Goal: Task Accomplishment & Management: Use online tool/utility

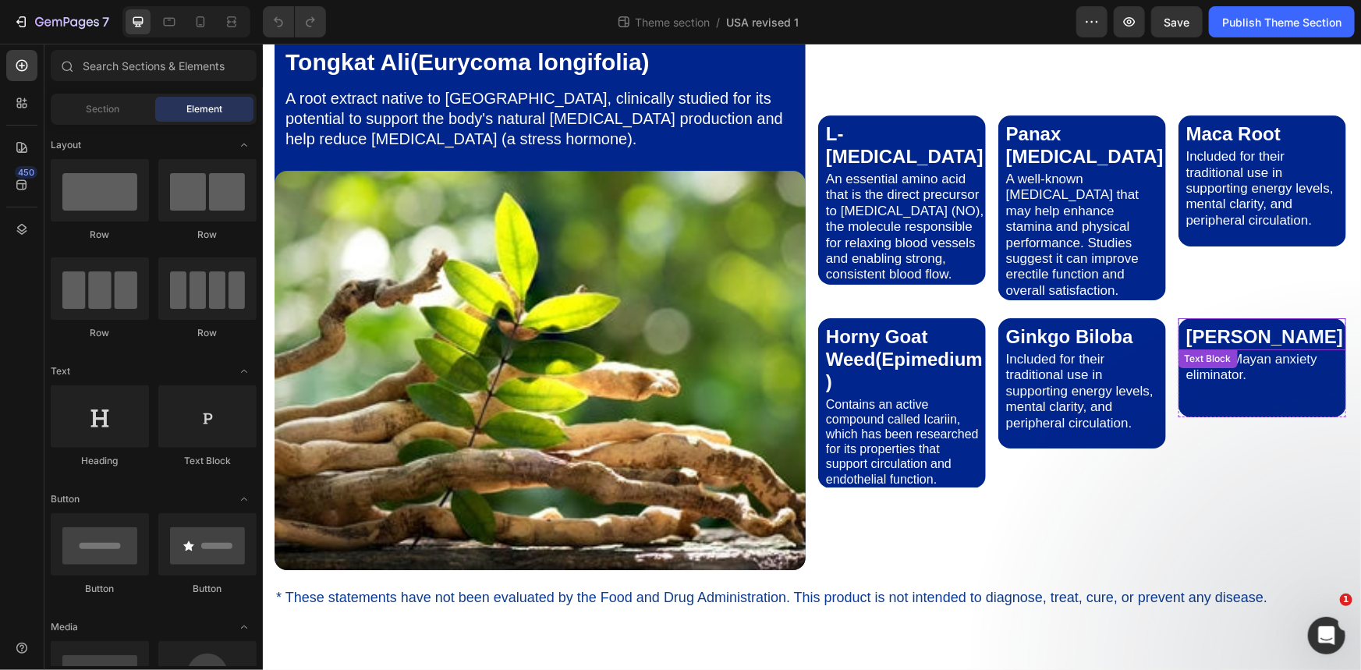
scroll to position [2978, 0]
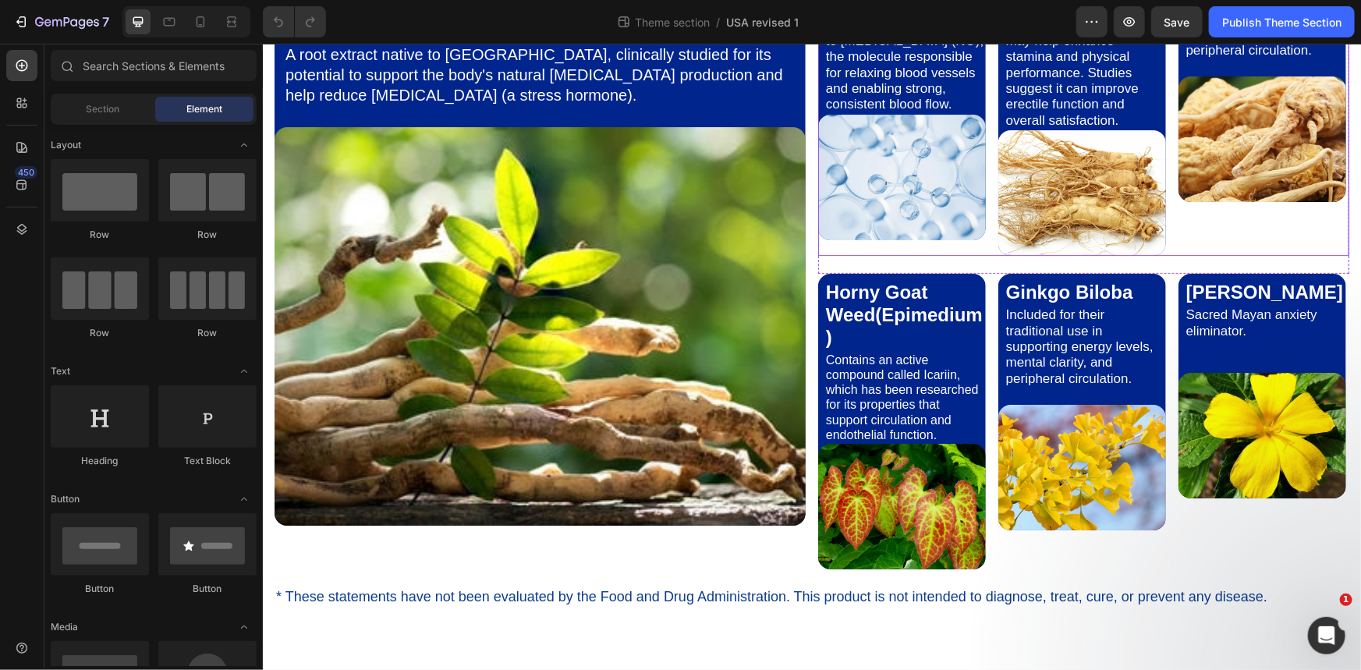
click at [365, 255] on div "L-[MEDICAL_DATA] Text Block An essential amino acid that is the direct precurso…" at bounding box center [1082, 100] width 531 height 310
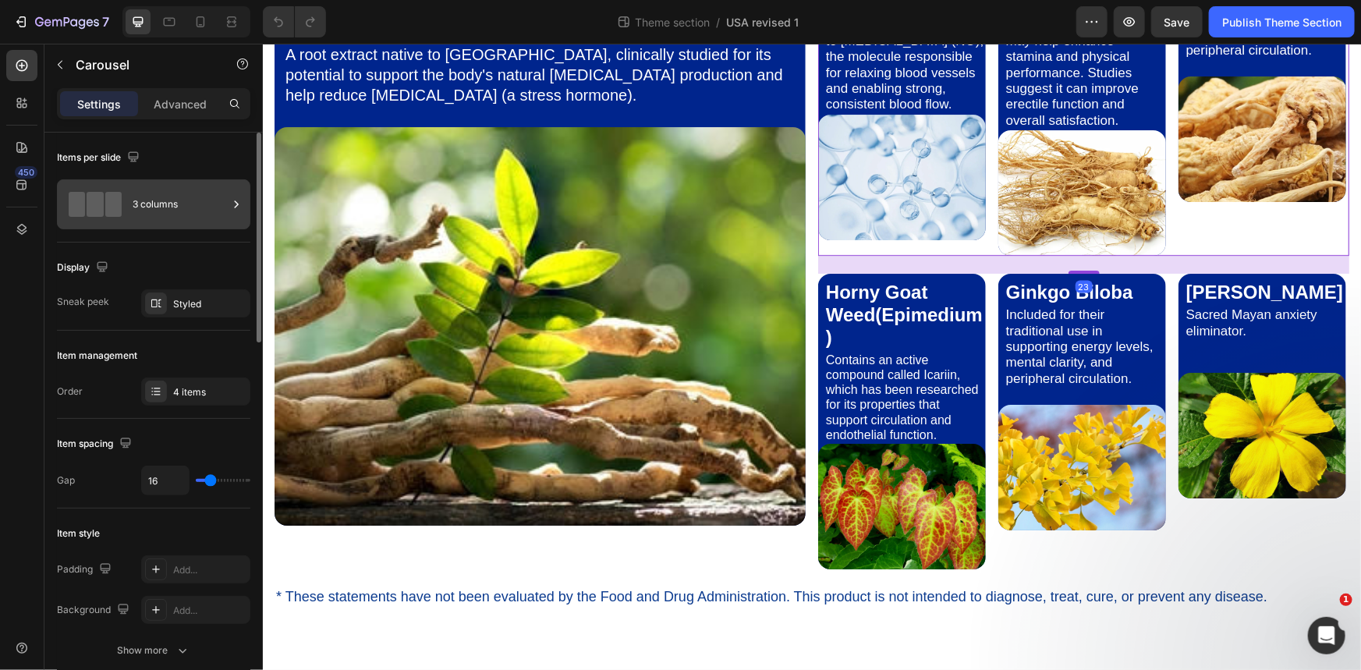
click at [236, 204] on icon at bounding box center [237, 205] width 16 height 16
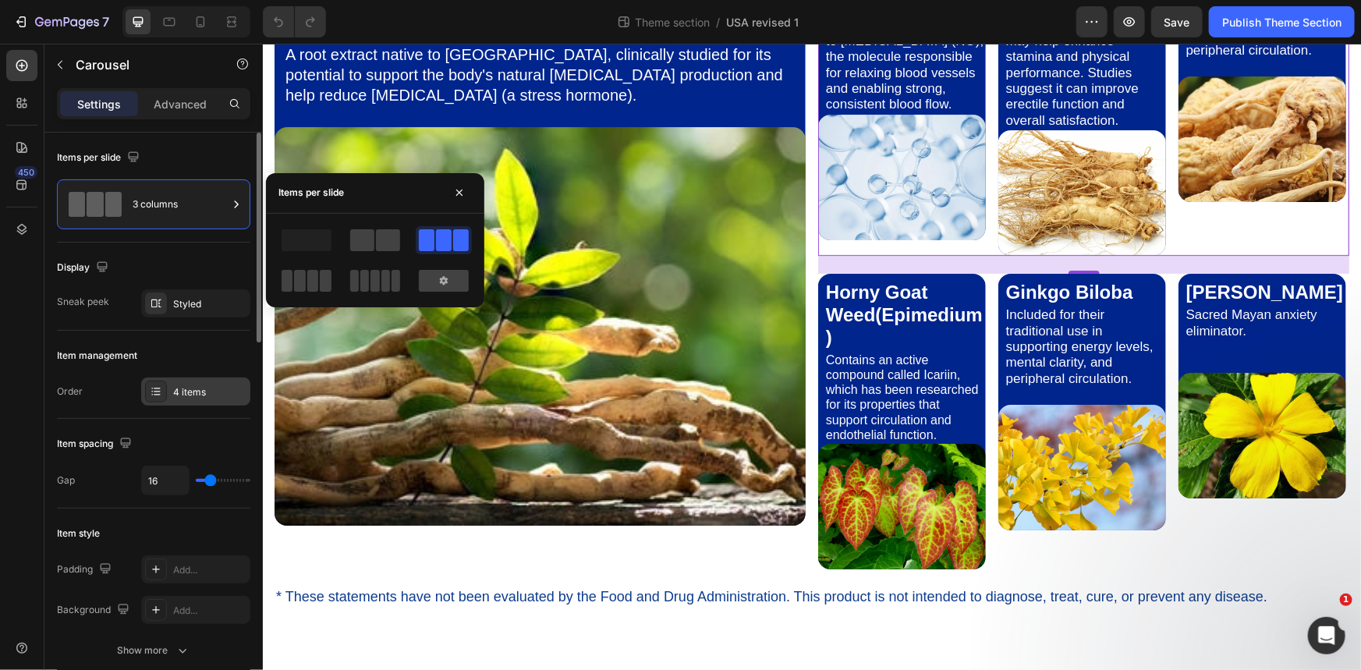
click at [201, 392] on div "4 items" at bounding box center [209, 392] width 73 height 14
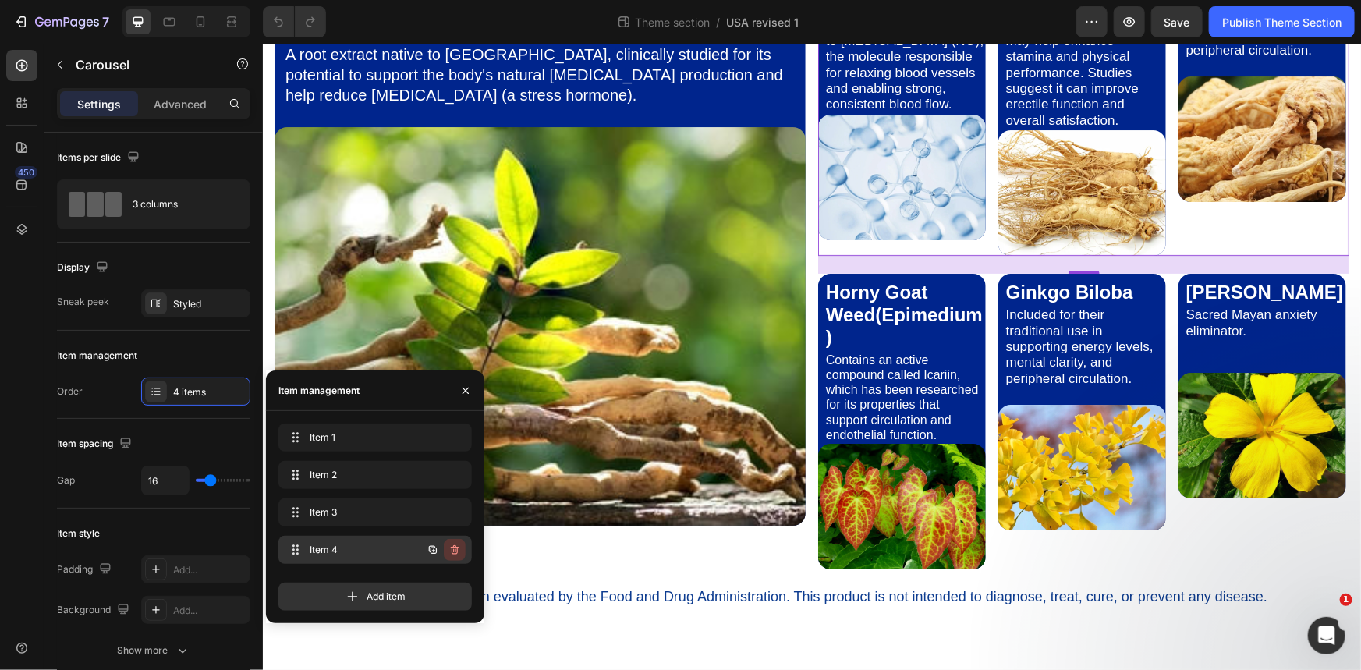
click at [365, 548] on icon "button" at bounding box center [455, 549] width 8 height 9
click at [365, 548] on div "Delete" at bounding box center [444, 550] width 29 height 14
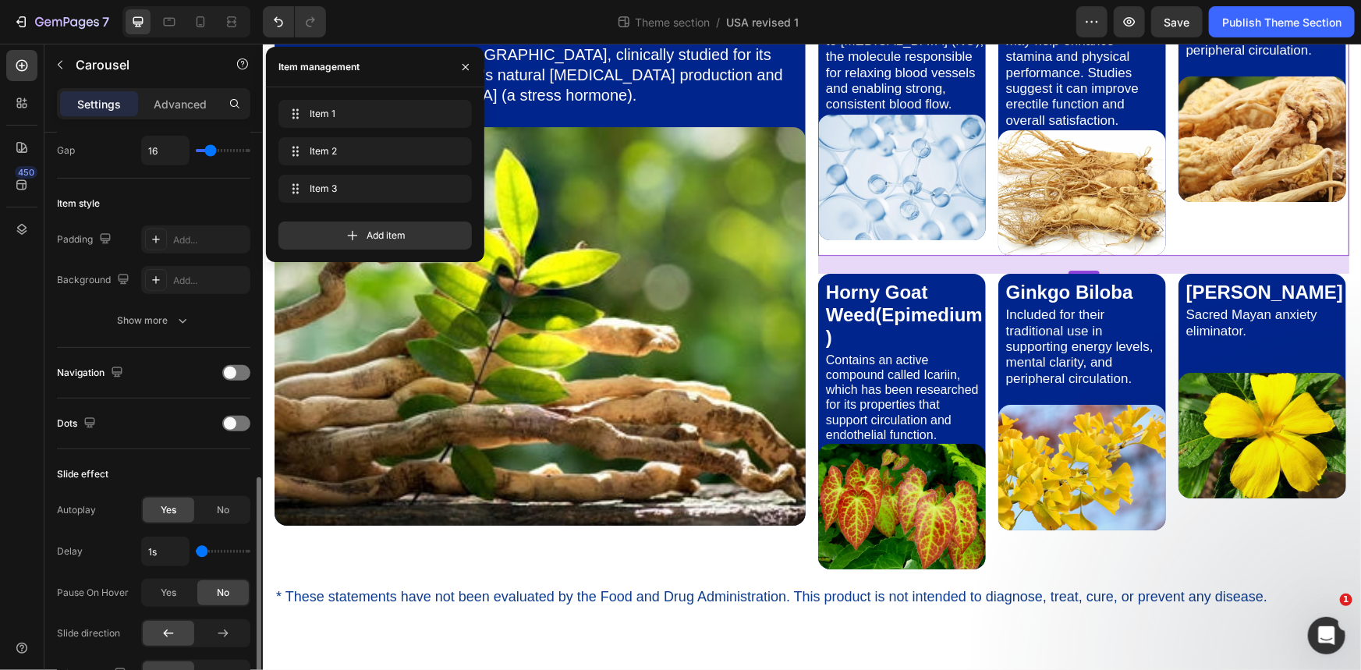
scroll to position [661, 0]
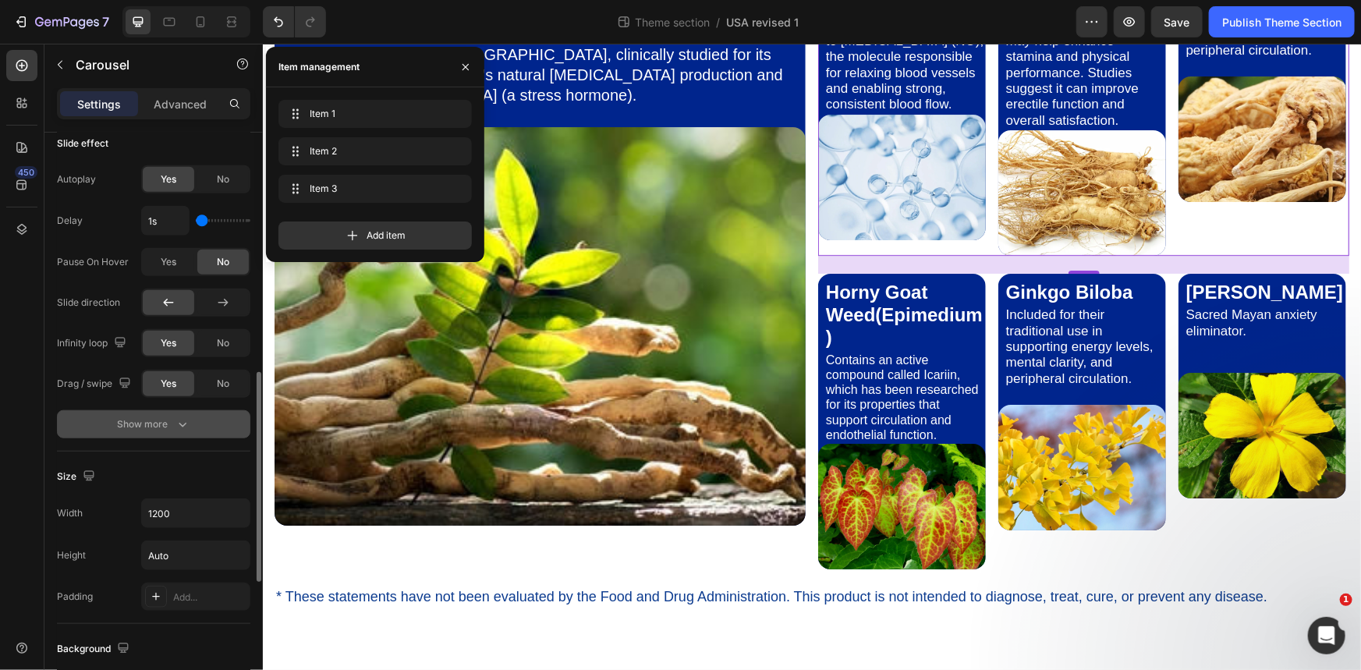
click at [183, 423] on icon "button" at bounding box center [183, 425] width 8 height 5
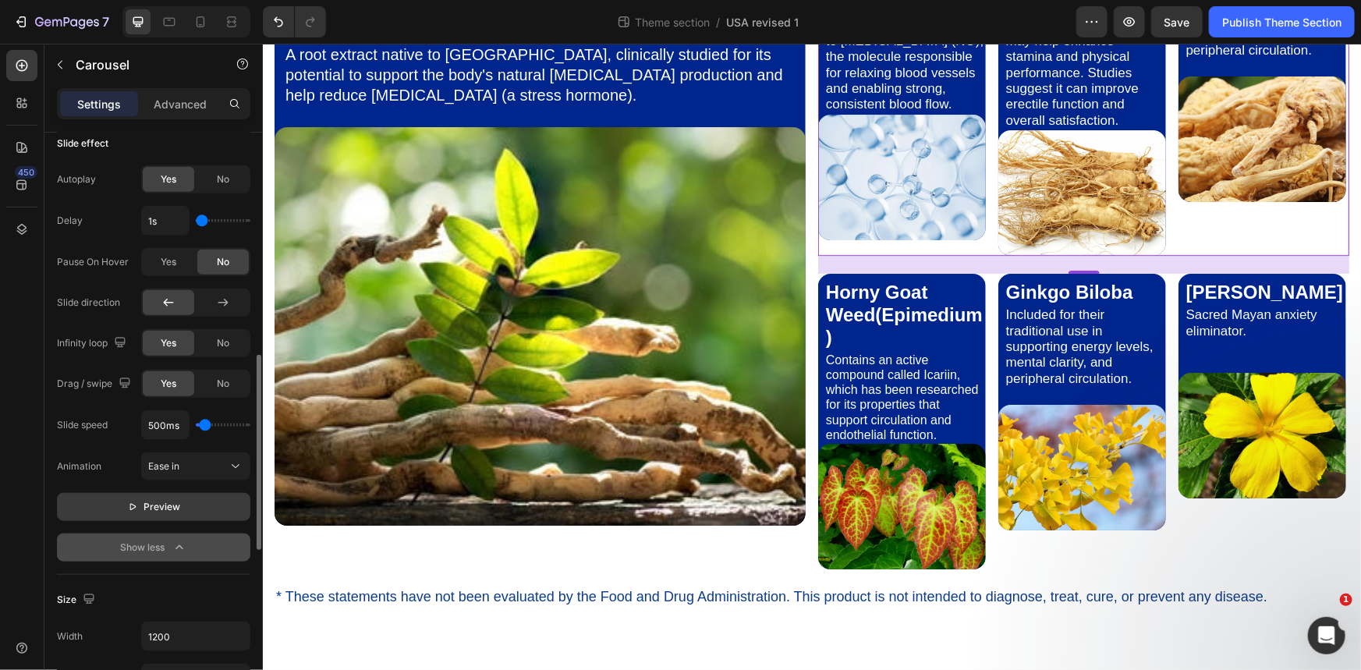
click at [133, 507] on icon "button" at bounding box center [132, 507] width 6 height 7
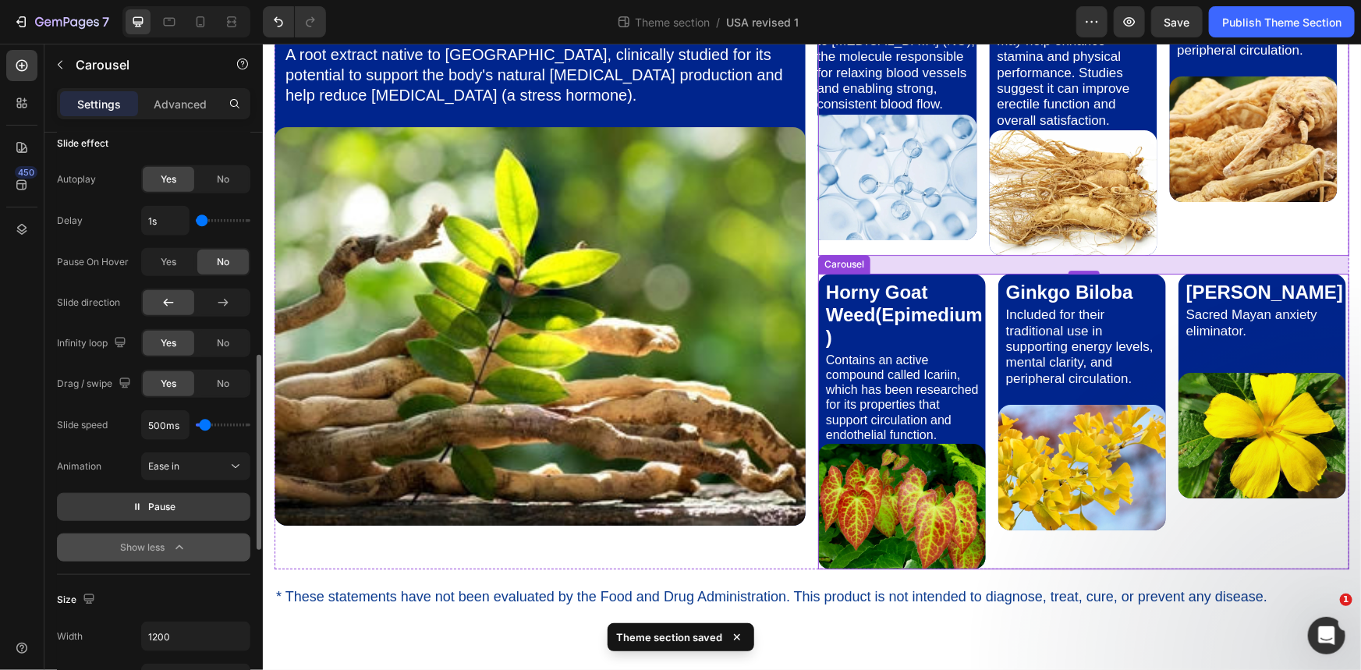
click at [365, 507] on div "Horny Goat Weed(Epimedium) Text Block Contains an active compound called Icarii…" at bounding box center [1082, 421] width 531 height 296
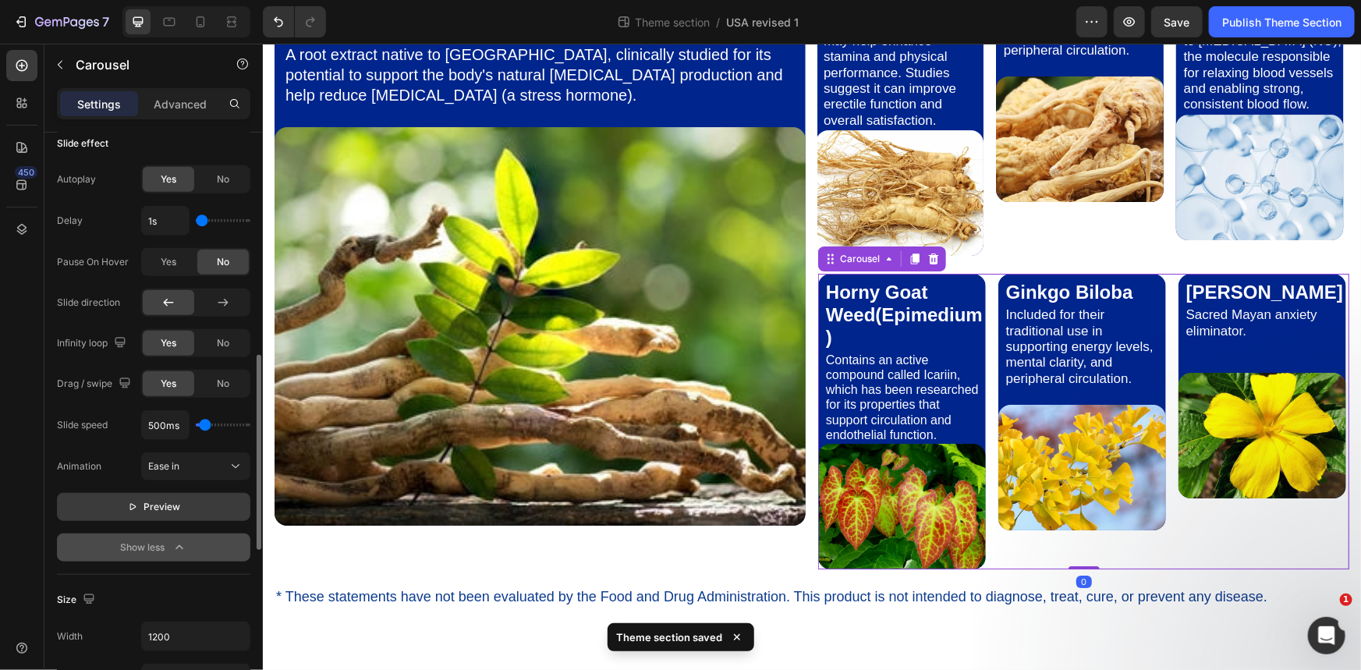
click at [137, 502] on icon "button" at bounding box center [132, 507] width 11 height 11
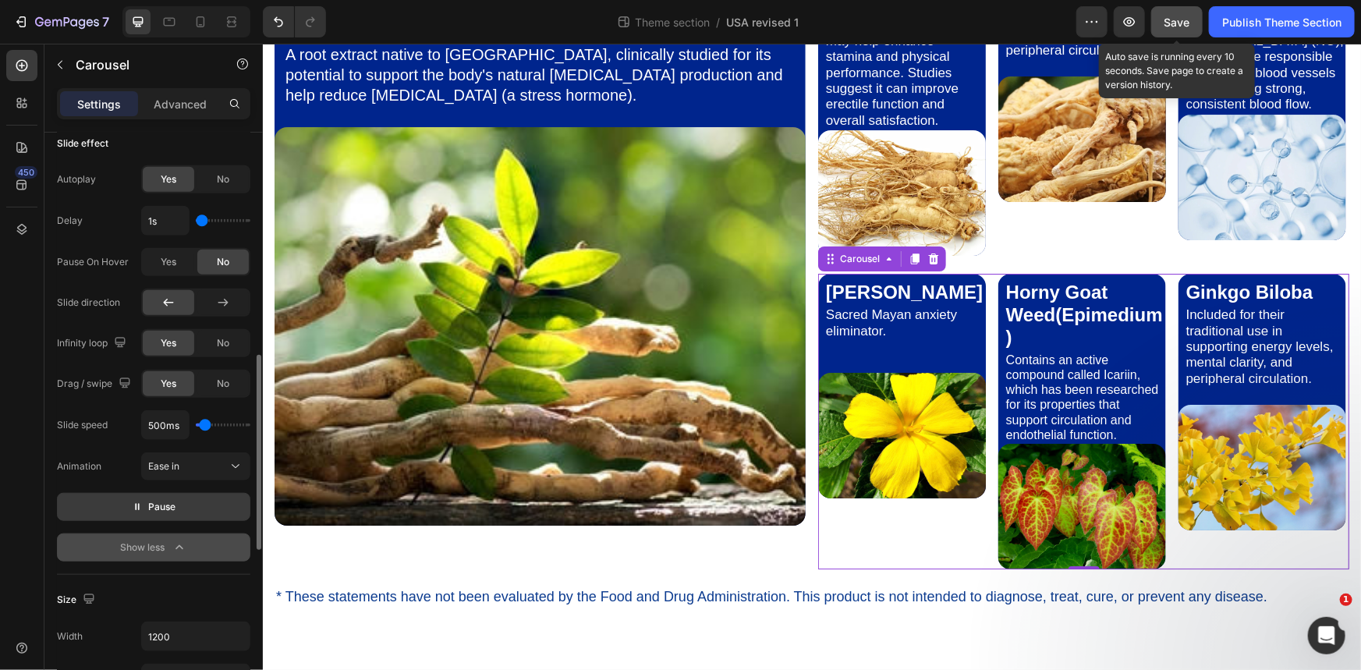
click at [365, 21] on span "Save" at bounding box center [1178, 22] width 26 height 13
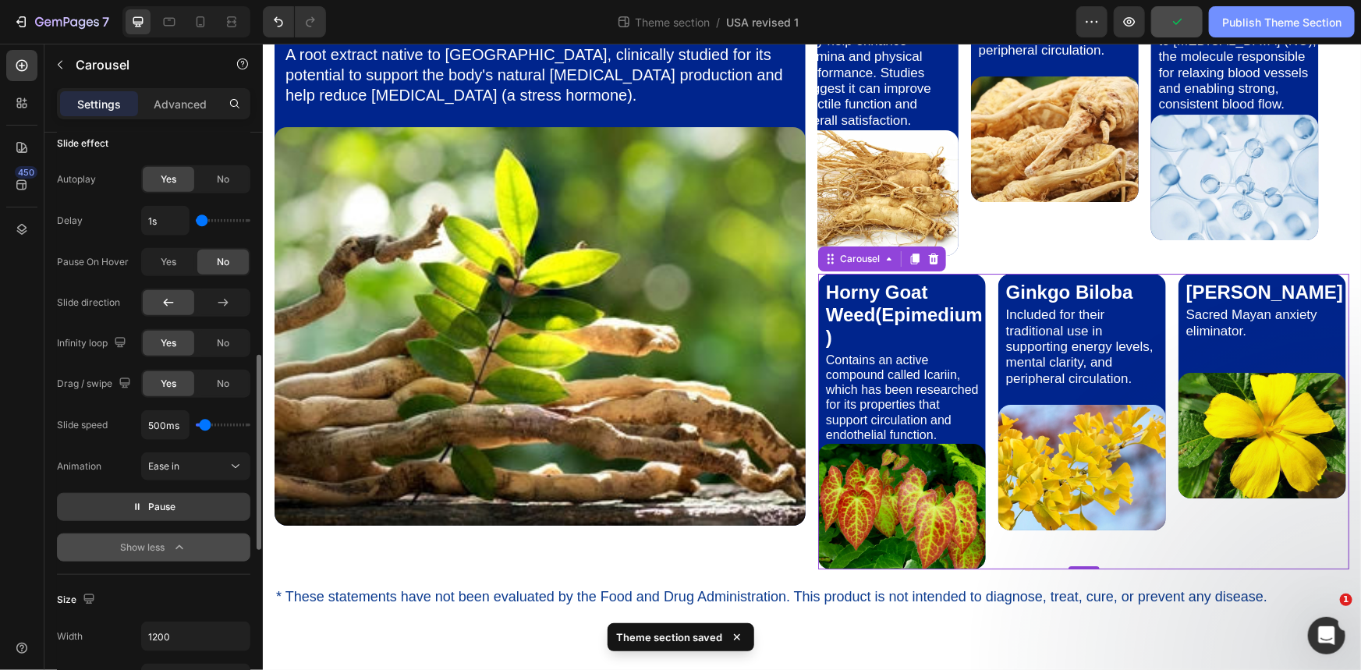
click at [365, 22] on div "Publish Theme Section" at bounding box center [1281, 22] width 119 height 16
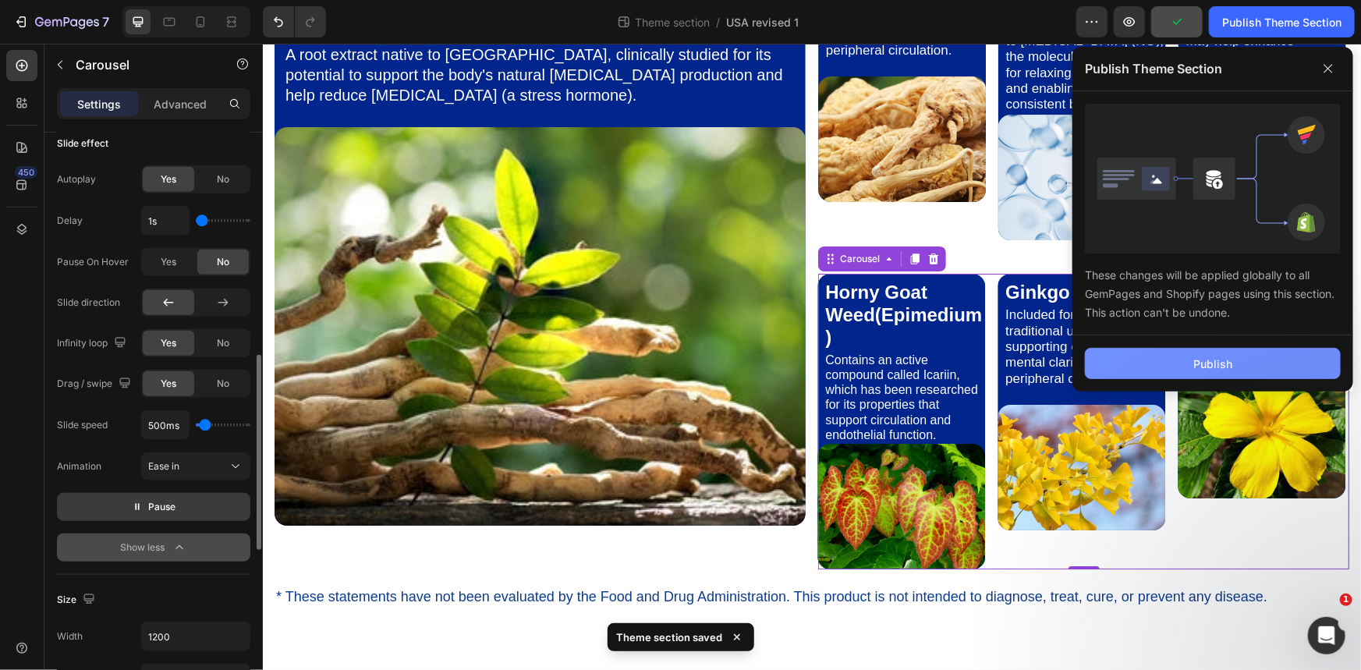
click at [365, 361] on div "Publish" at bounding box center [1212, 364] width 39 height 16
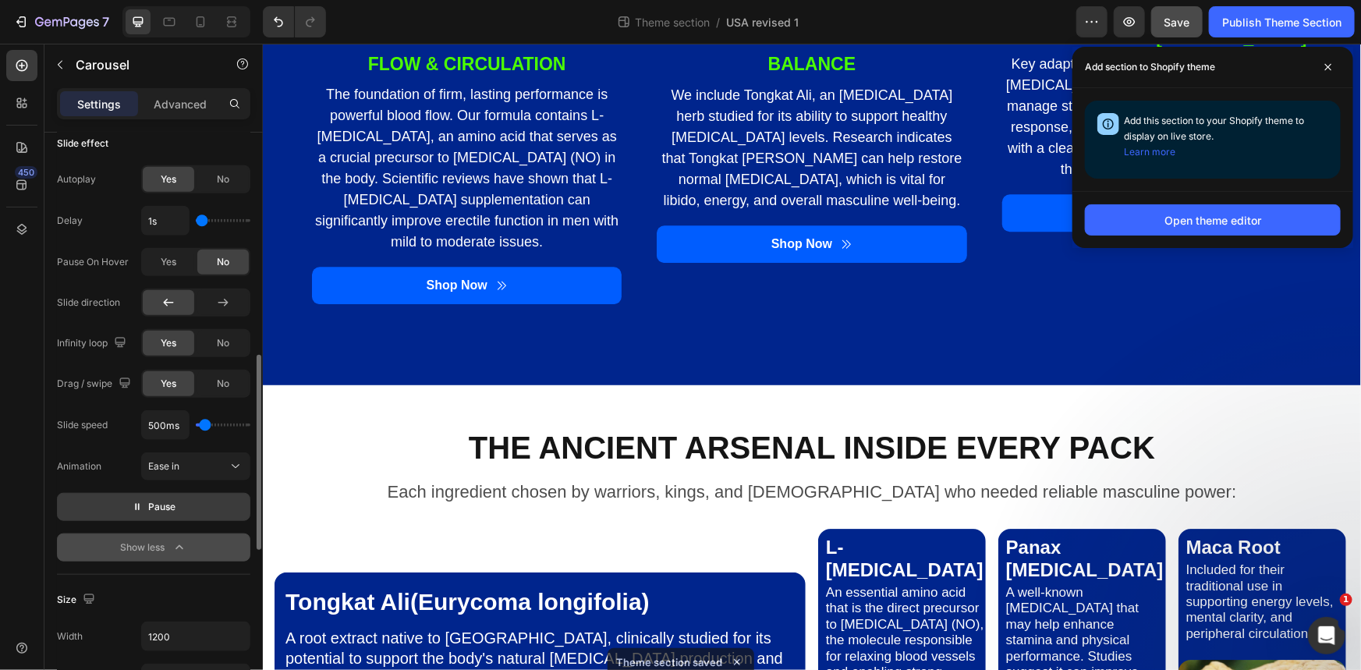
scroll to position [2317, 0]
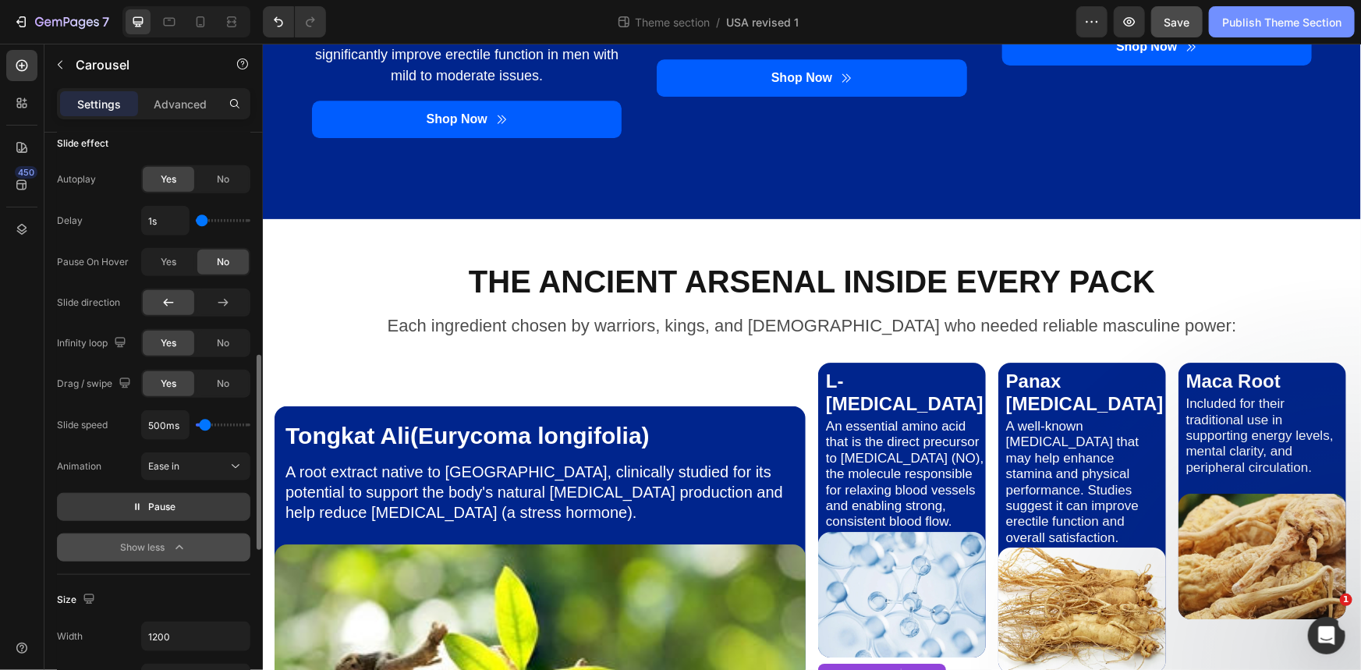
click at [365, 15] on div "Publish Theme Section" at bounding box center [1281, 22] width 119 height 16
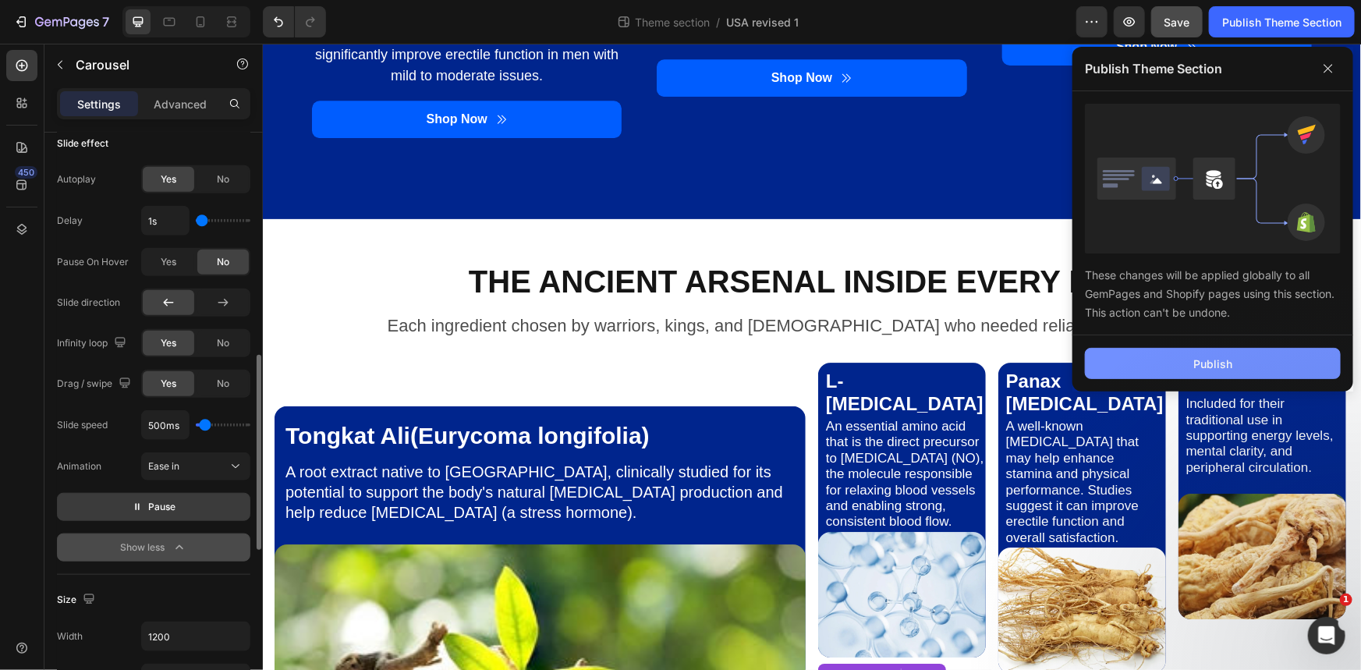
click at [365, 367] on button "Publish" at bounding box center [1213, 363] width 256 height 31
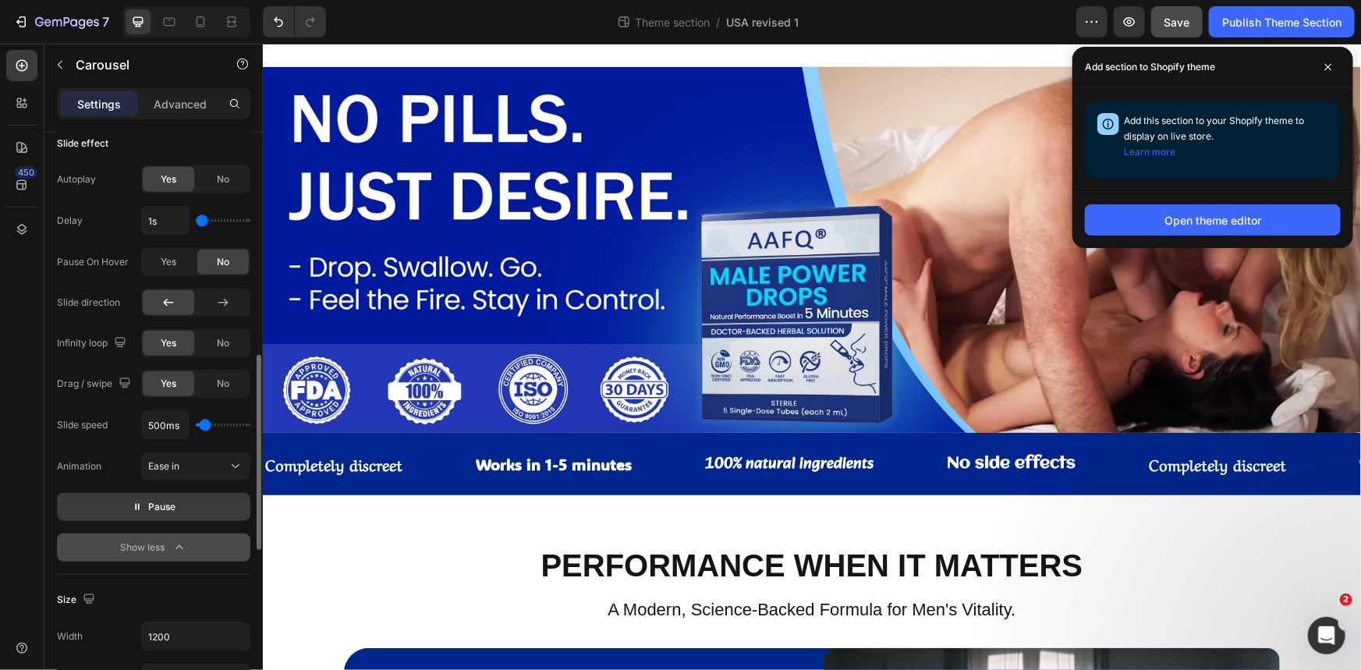
scroll to position [0, 0]
